Goal: Task Accomplishment & Management: Manage account settings

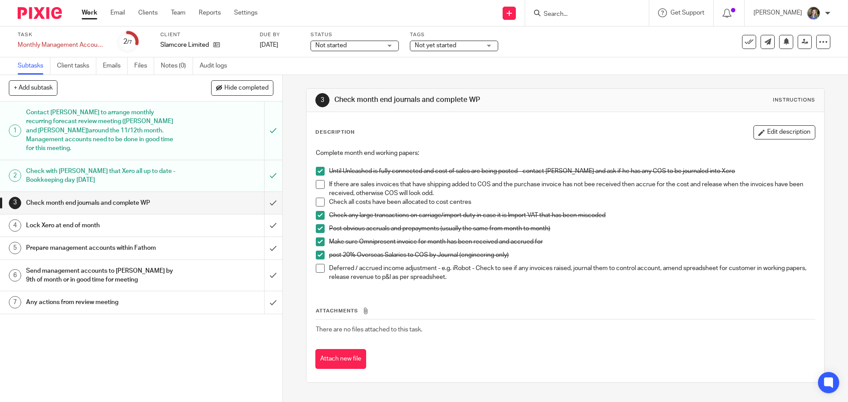
click at [318, 186] on span at bounding box center [320, 184] width 9 height 9
click at [316, 268] on span at bounding box center [320, 268] width 9 height 9
click at [321, 202] on span at bounding box center [320, 202] width 9 height 9
click at [266, 192] on input "submit" at bounding box center [141, 203] width 282 height 22
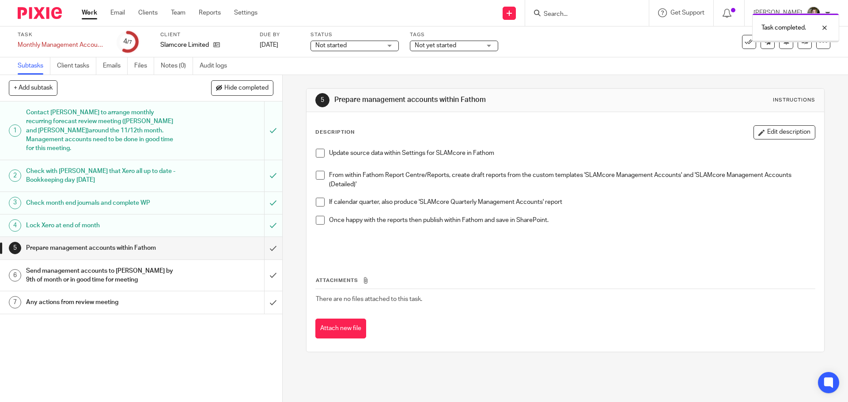
click at [227, 242] on div "Prepare management accounts within Fathom" at bounding box center [140, 248] width 229 height 13
drag, startPoint x: 318, startPoint y: 153, endPoint x: 335, endPoint y: 155, distance: 17.4
click at [318, 153] on span at bounding box center [320, 153] width 9 height 9
click at [320, 175] on span at bounding box center [320, 175] width 9 height 9
click at [316, 222] on span at bounding box center [320, 220] width 9 height 9
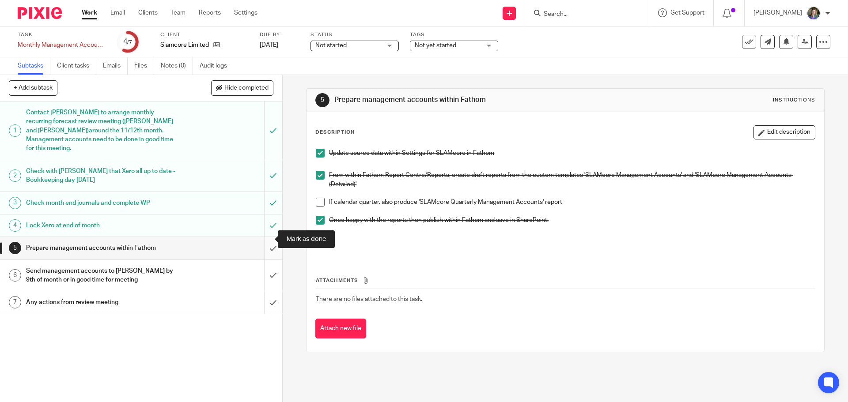
drag, startPoint x: 269, startPoint y: 240, endPoint x: 264, endPoint y: 240, distance: 5.3
click at [268, 240] on input "submit" at bounding box center [141, 248] width 282 height 22
click at [185, 265] on div "Send management accounts to David by 9th of month or in good time for meeting" at bounding box center [140, 276] width 229 height 23
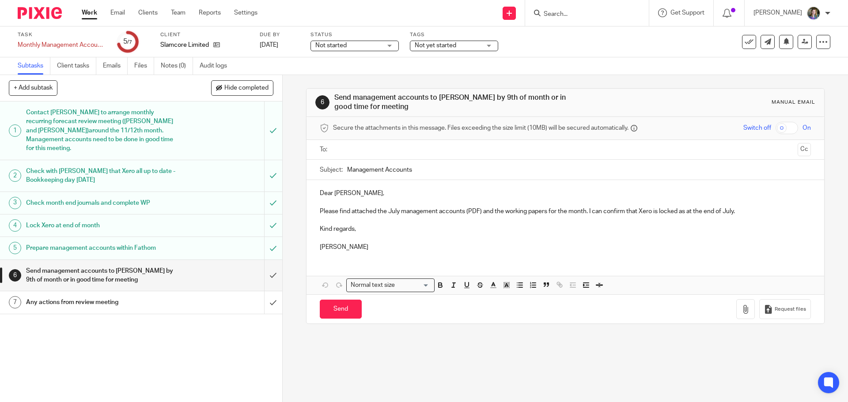
click at [432, 229] on p "Kind regards," at bounding box center [565, 229] width 491 height 9
click at [741, 307] on icon "button" at bounding box center [745, 309] width 9 height 9
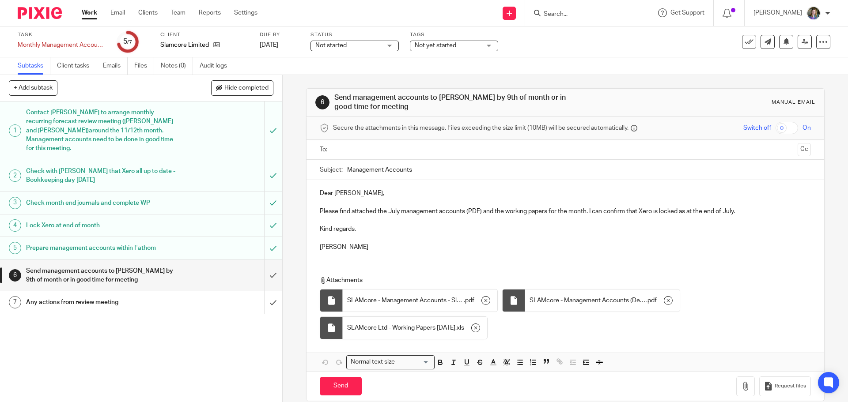
click at [442, 253] on div "Dear David, Please find attached the July management accounts (PDF) and the wor…" at bounding box center [564, 219] width 517 height 78
click at [378, 152] on input "text" at bounding box center [564, 150] width 457 height 10
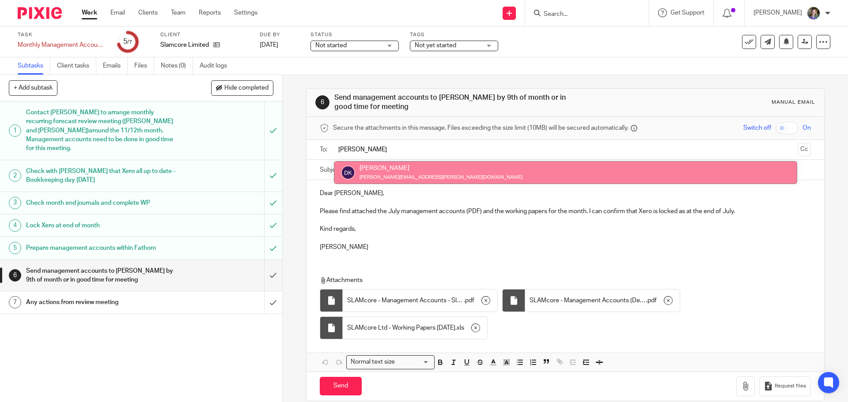
type input "David"
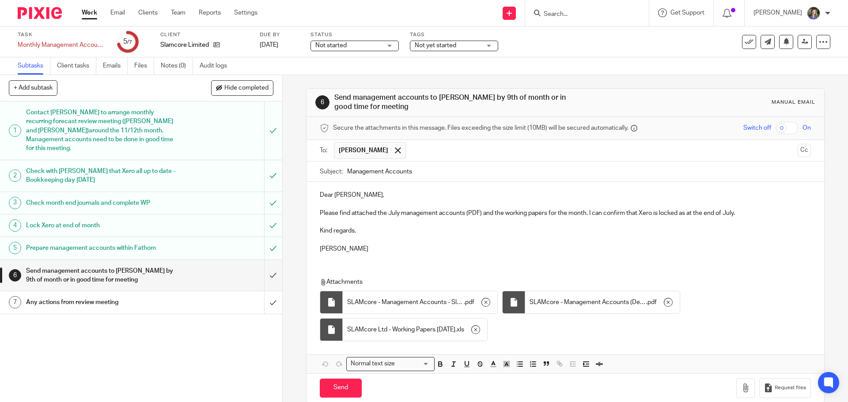
click at [464, 255] on div "Dear David, Please find attached the July management accounts (PDF) and the wor…" at bounding box center [564, 221] width 517 height 78
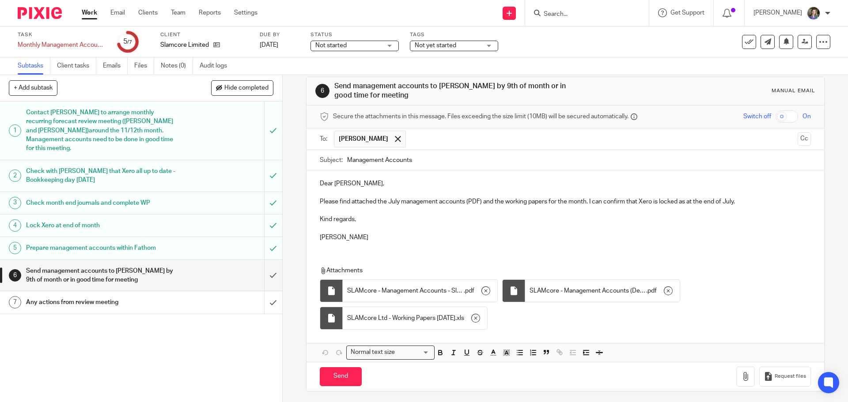
scroll to position [14, 0]
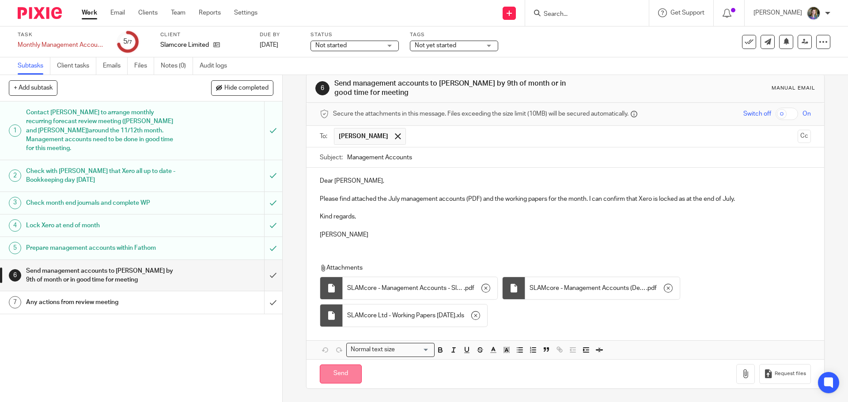
click at [353, 374] on input "Send" at bounding box center [341, 374] width 42 height 19
type input "Sent"
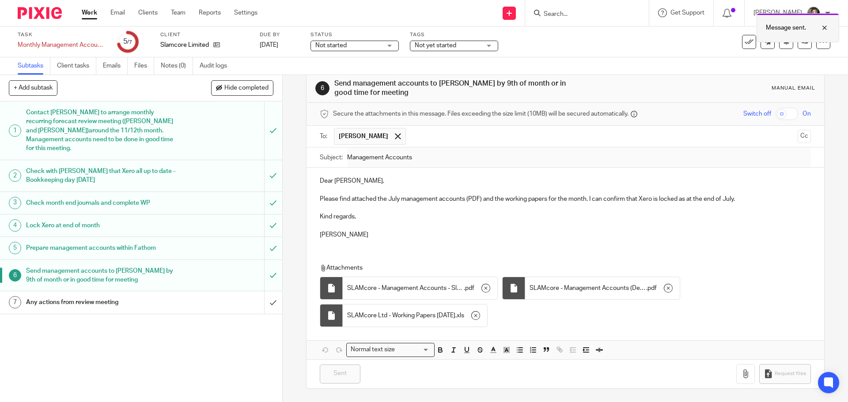
click at [824, 26] on div at bounding box center [818, 28] width 24 height 11
click at [783, 40] on icon at bounding box center [786, 41] width 7 height 7
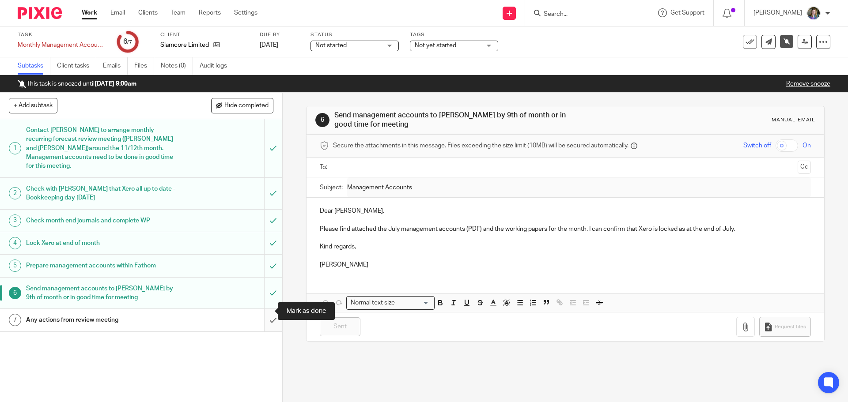
click at [265, 310] on input "submit" at bounding box center [141, 320] width 282 height 22
click at [745, 42] on icon at bounding box center [749, 42] width 9 height 9
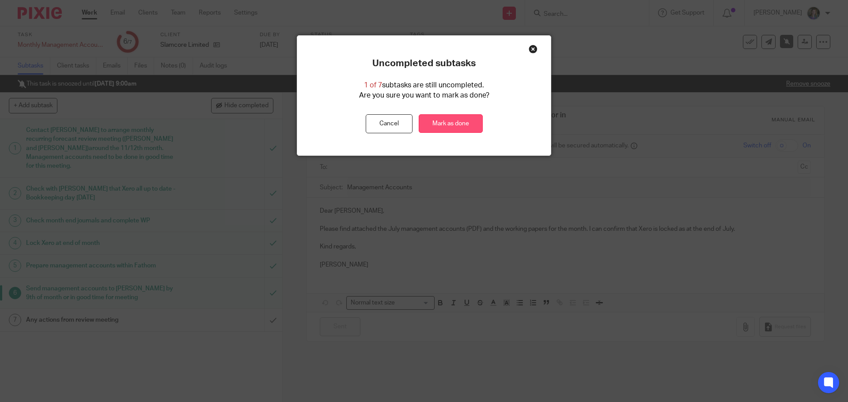
click at [438, 126] on link "Mark as done" at bounding box center [451, 123] width 64 height 19
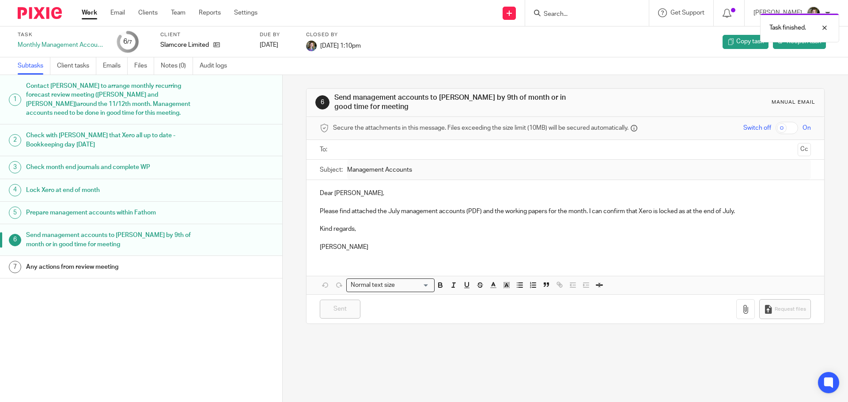
click at [91, 9] on link "Work" at bounding box center [89, 12] width 15 height 9
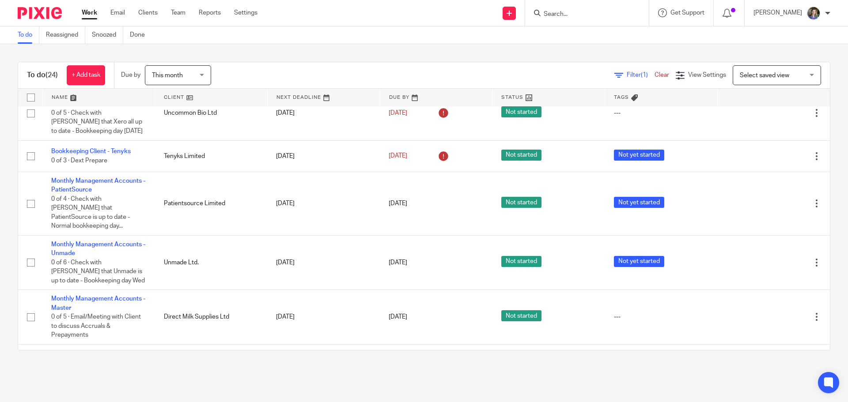
scroll to position [378, 0]
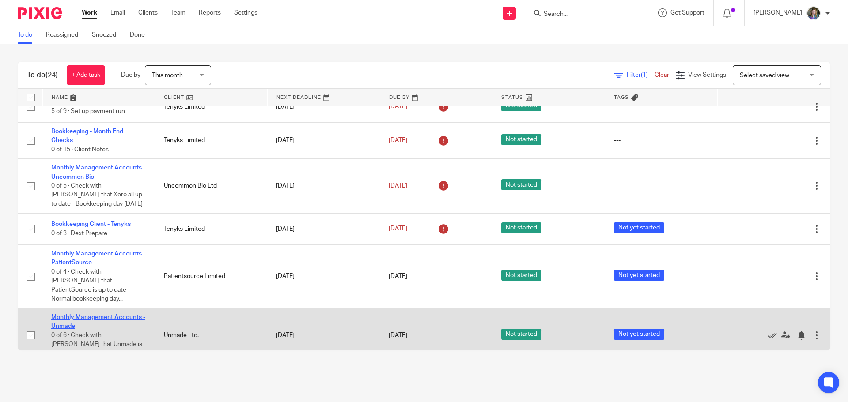
click at [99, 314] on link "Monthly Management Accounts - Unmade" at bounding box center [98, 321] width 94 height 15
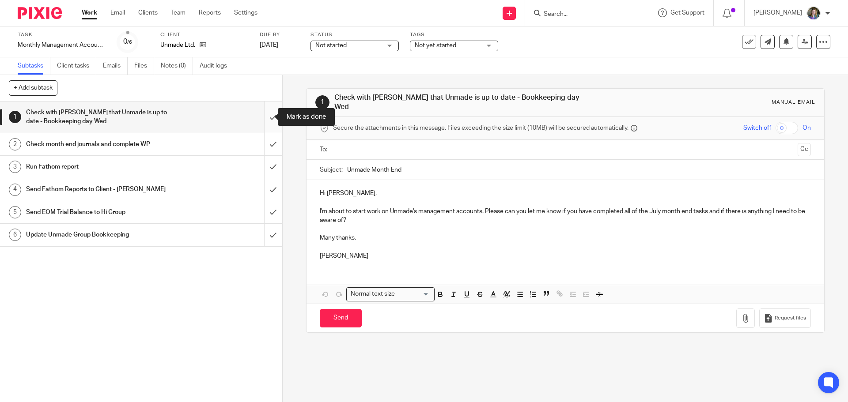
click at [265, 116] on input "submit" at bounding box center [141, 117] width 282 height 31
